Goal: Navigation & Orientation: Find specific page/section

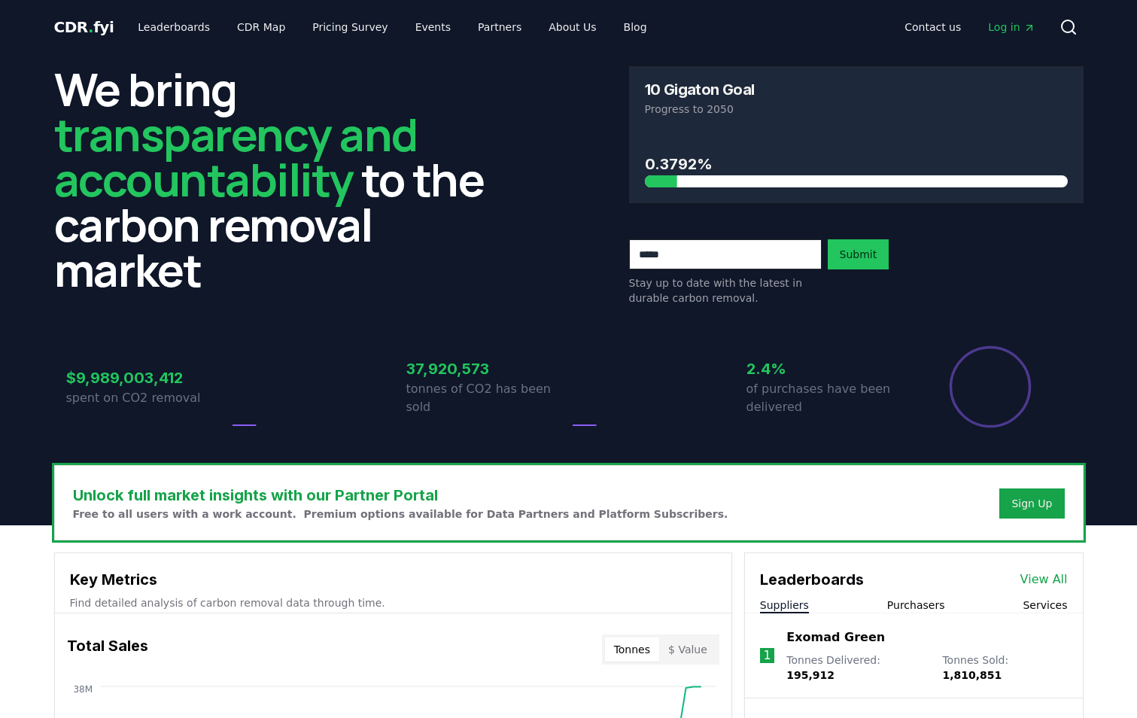
click at [1019, 20] on span "Log in" at bounding box center [1011, 27] width 47 height 15
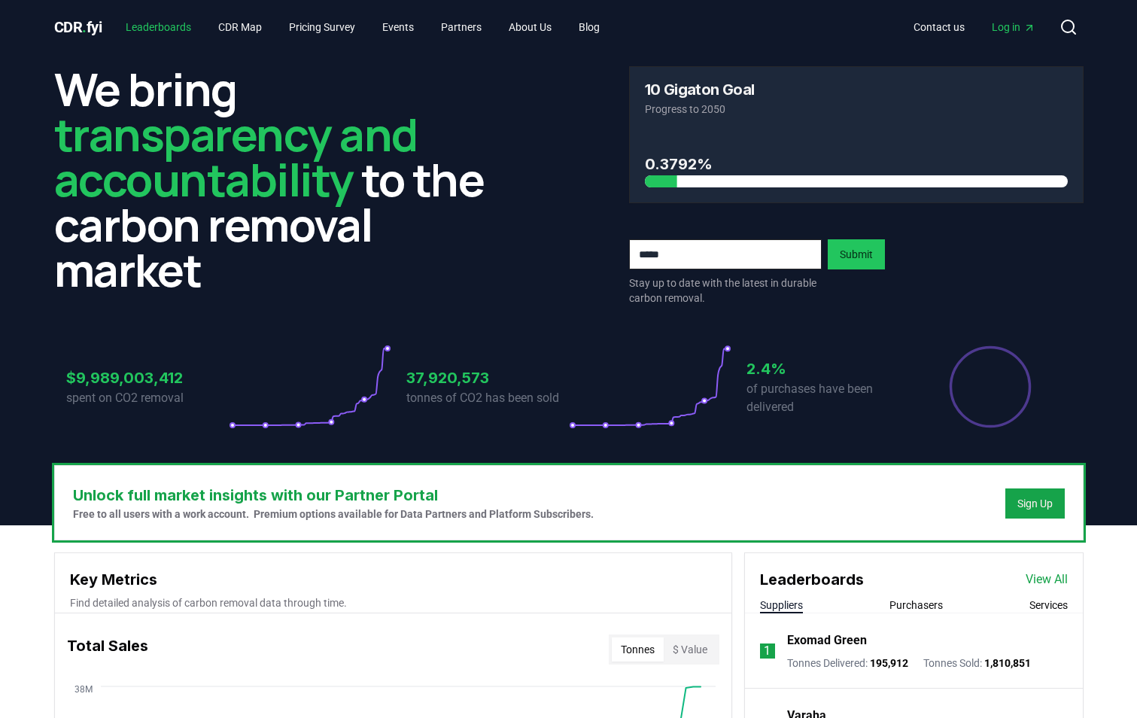
click at [175, 29] on link "Leaderboards" at bounding box center [159, 27] width 90 height 27
